Goal: Contribute content

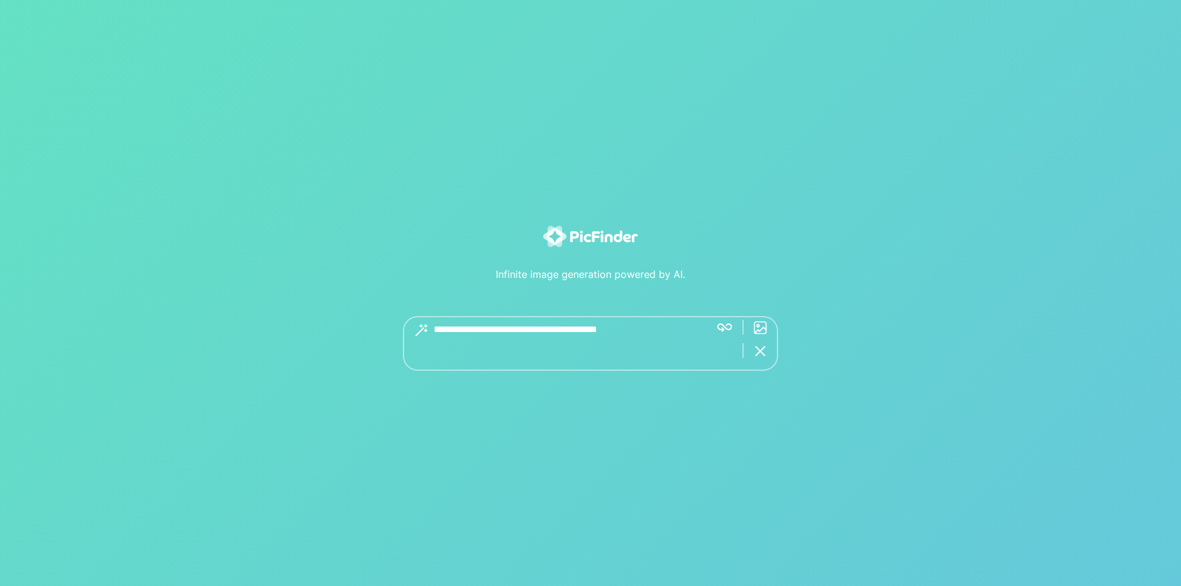
click at [563, 362] on textarea at bounding box center [567, 343] width 267 height 55
type textarea "**********"
click at [564, 354] on textarea at bounding box center [567, 343] width 267 height 55
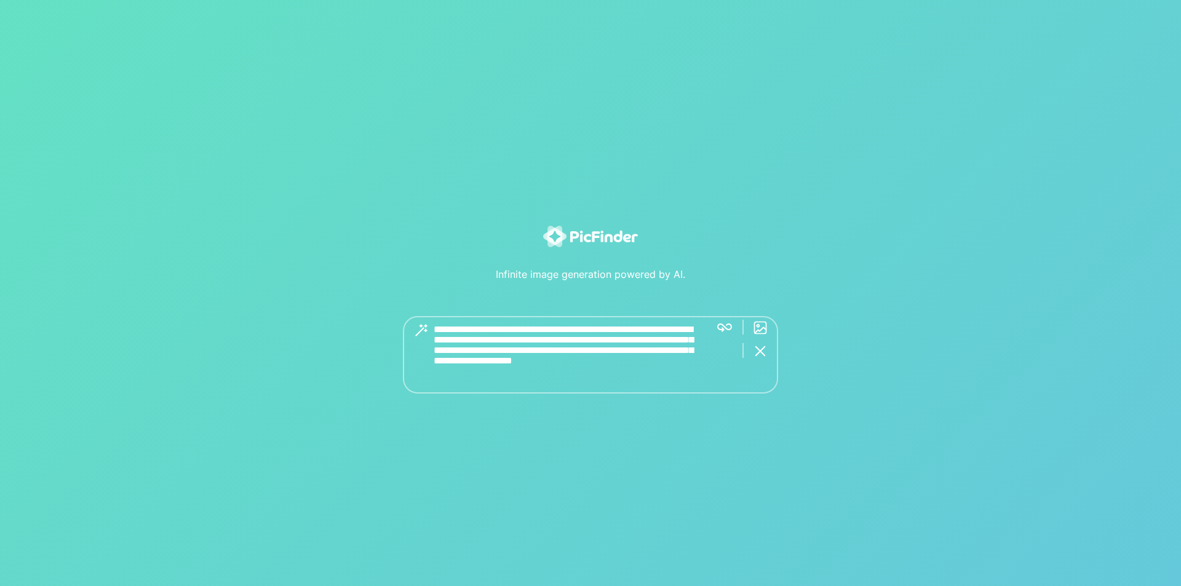
type textarea "**********"
